Goal: Check status: Check status

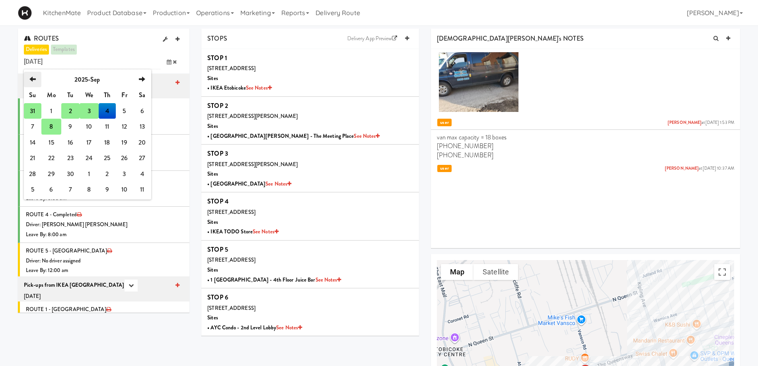
click at [35, 80] on icon "previous" at bounding box center [32, 79] width 6 height 6
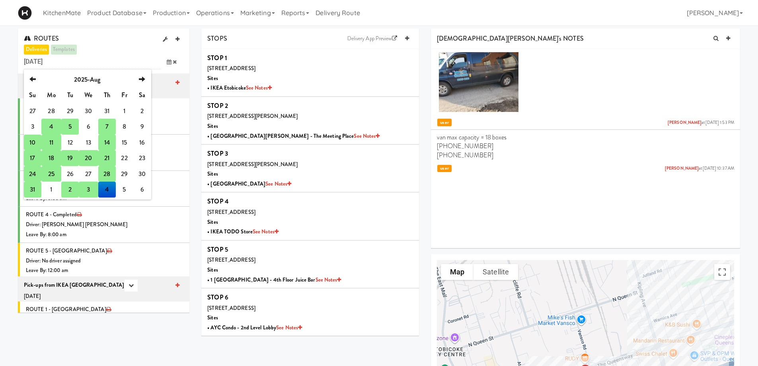
click at [32, 158] on td "17" at bounding box center [33, 158] width 18 height 16
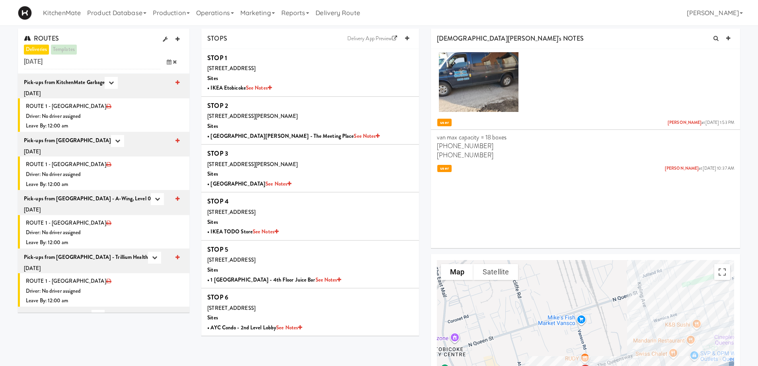
click at [166, 61] on span at bounding box center [171, 62] width 23 height 15
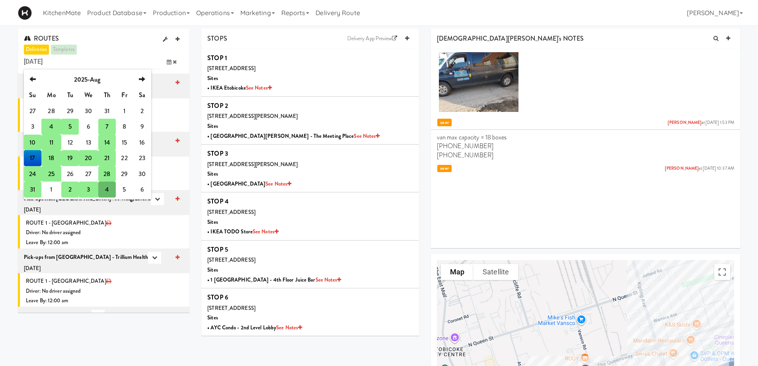
click at [52, 170] on td "25" at bounding box center [51, 174] width 20 height 16
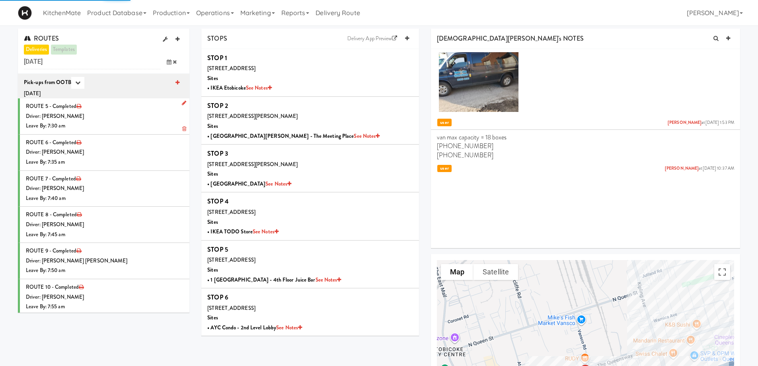
click at [109, 116] on div "Driver: Lehnard Solomon" at bounding box center [105, 116] width 158 height 10
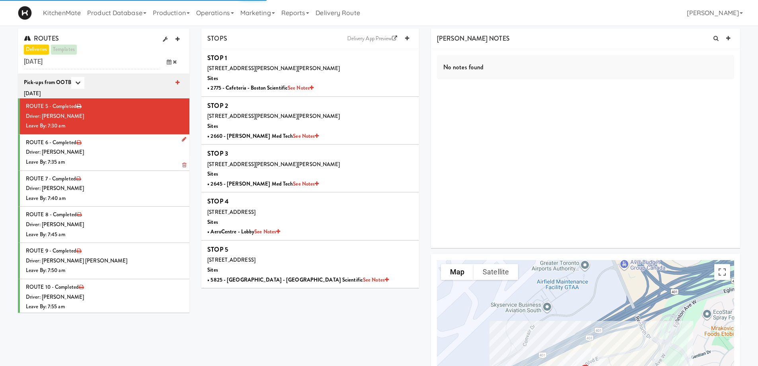
click at [109, 147] on li "ROUTE 6 - Completed Driver: Christopher Solomon Leave By: 7:35 am" at bounding box center [103, 152] width 171 height 36
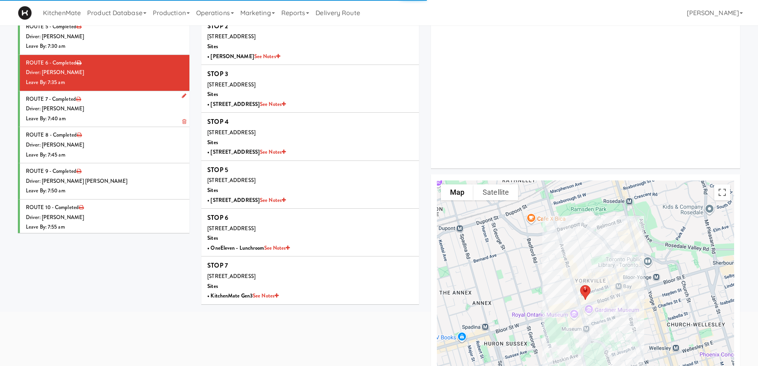
click at [127, 101] on li "ROUTE 7 - Completed Driver: Walid Limam Leave By: 7:40 am" at bounding box center [103, 109] width 171 height 36
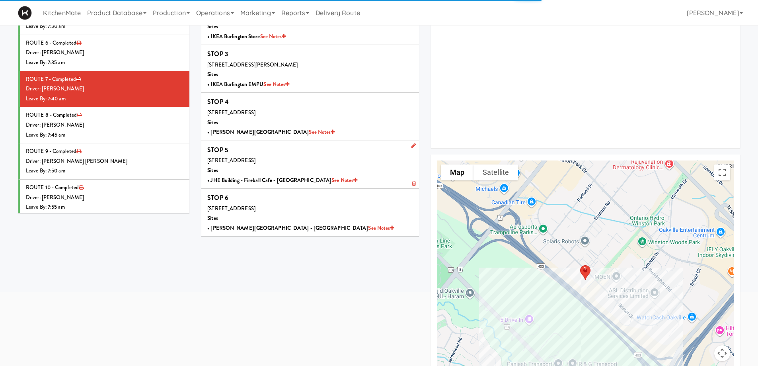
scroll to position [119, 0]
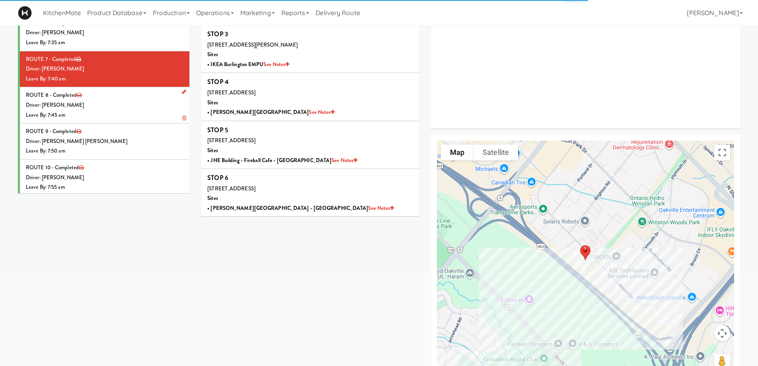
click at [121, 113] on div "Leave By: 7:45 am" at bounding box center [105, 115] width 158 height 10
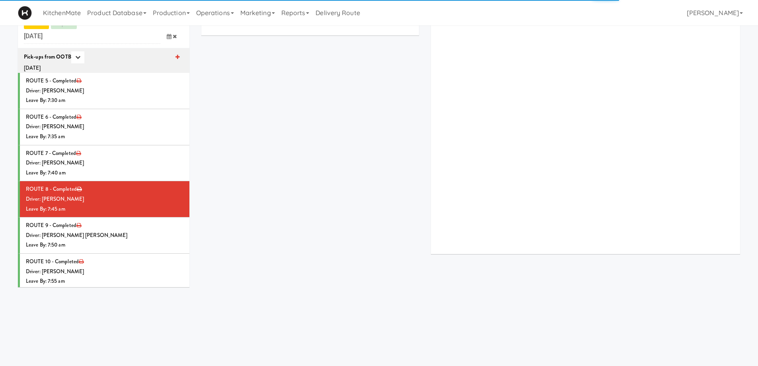
scroll to position [119, 0]
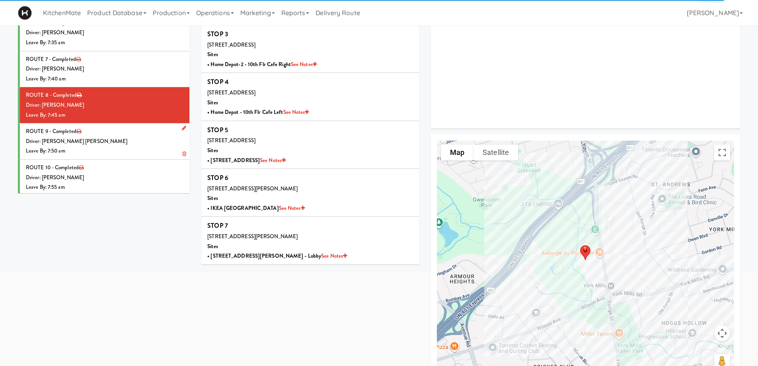
click at [125, 143] on div "Driver: Khalil Odim Chedid" at bounding box center [105, 141] width 158 height 10
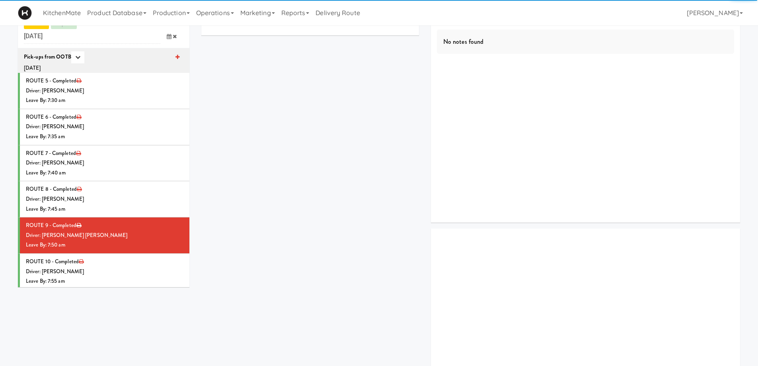
scroll to position [119, 0]
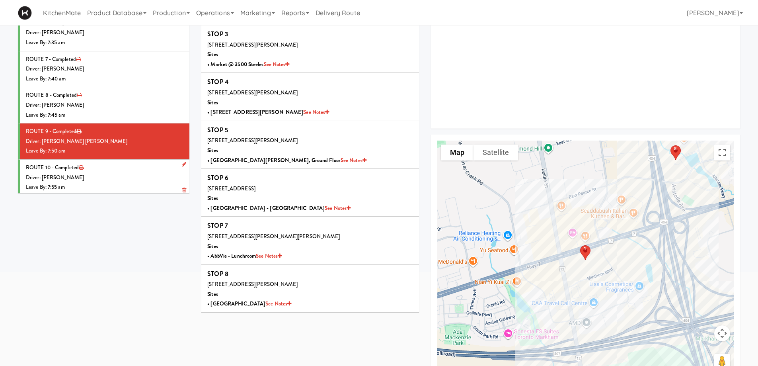
click at [121, 178] on div "Driver: Pedro Herrera" at bounding box center [105, 178] width 158 height 10
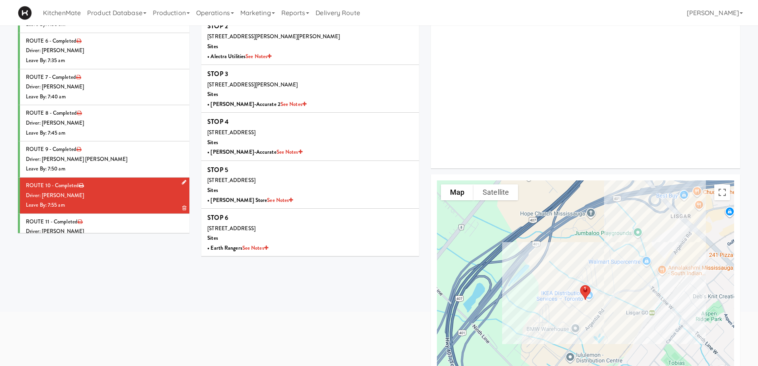
scroll to position [80, 0]
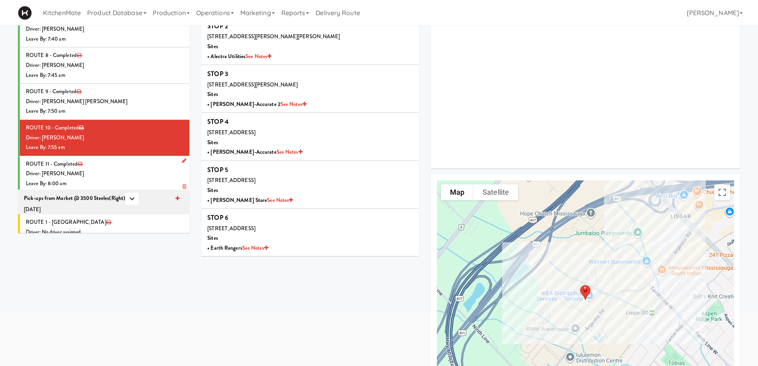
click at [110, 173] on div "Driver: Ross Daly" at bounding box center [105, 174] width 158 height 10
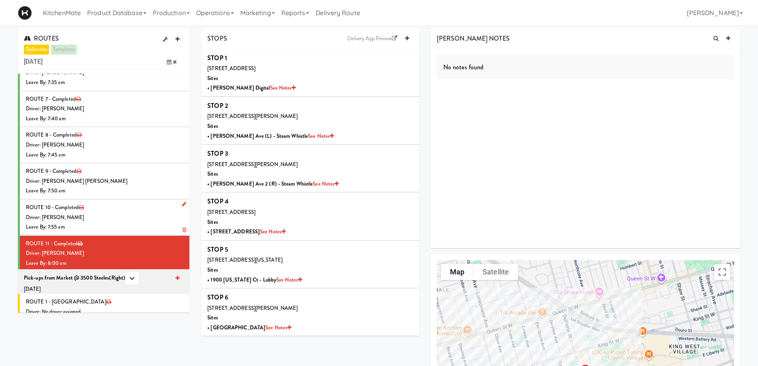
click at [114, 223] on div "Leave By: 7:55 am" at bounding box center [105, 227] width 158 height 10
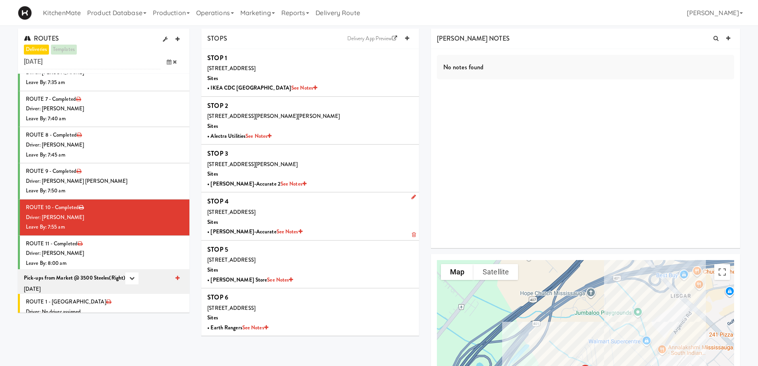
scroll to position [40, 0]
